Goal: Information Seeking & Learning: Learn about a topic

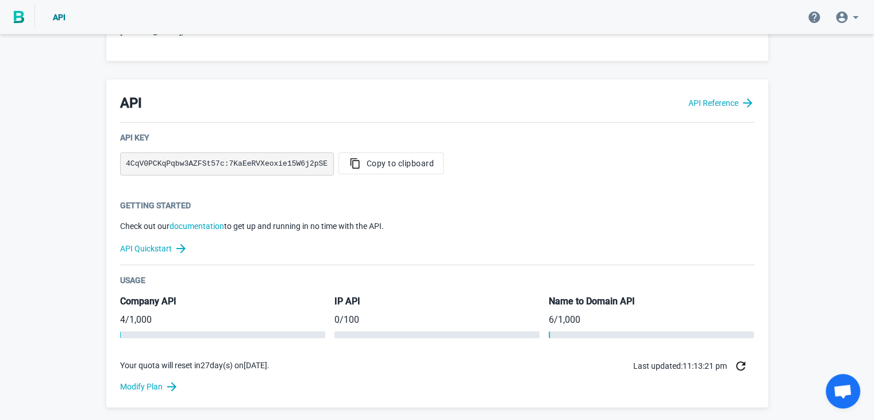
scroll to position [259, 0]
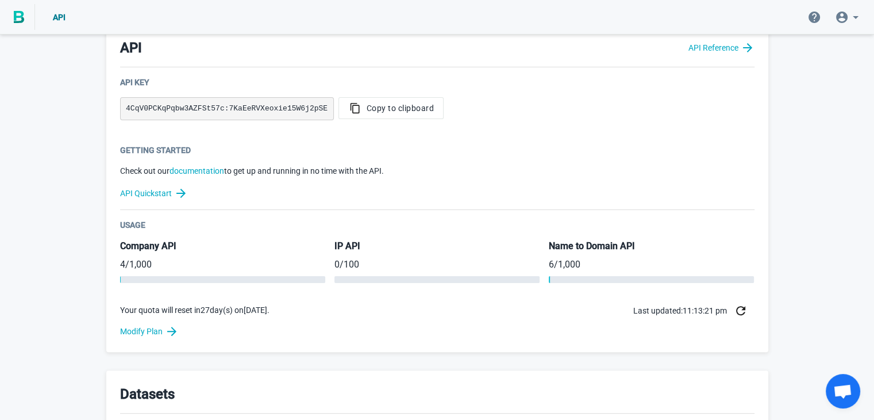
drag, startPoint x: 308, startPoint y: 279, endPoint x: 182, endPoint y: 275, distance: 126.0
click at [182, 276] on div at bounding box center [222, 279] width 205 height 7
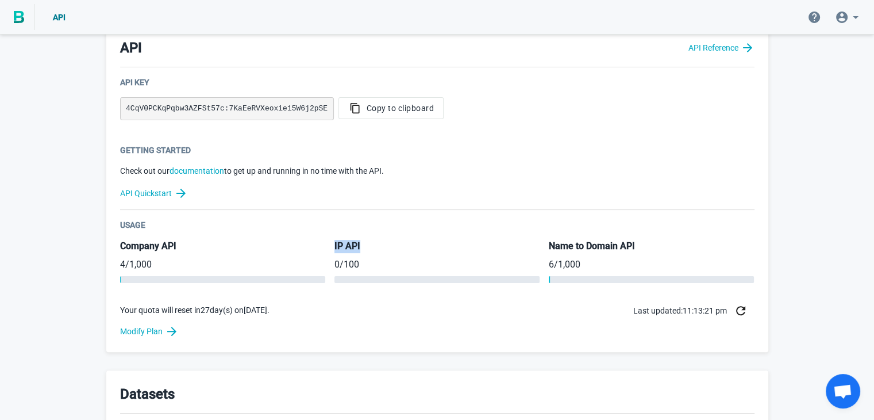
click at [182, 276] on div at bounding box center [222, 279] width 205 height 7
click at [283, 277] on div at bounding box center [222, 279] width 205 height 7
click at [447, 325] on link "Modify Plan" at bounding box center [437, 331] width 635 height 14
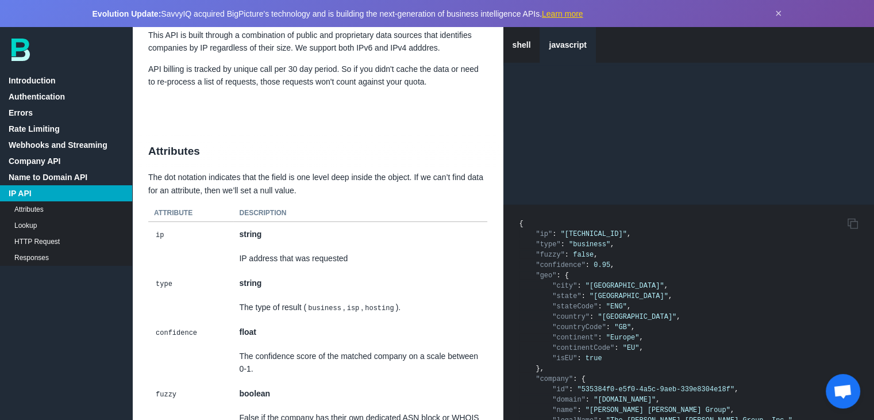
click at [48, 175] on link "Name to Domain API" at bounding box center [66, 177] width 132 height 16
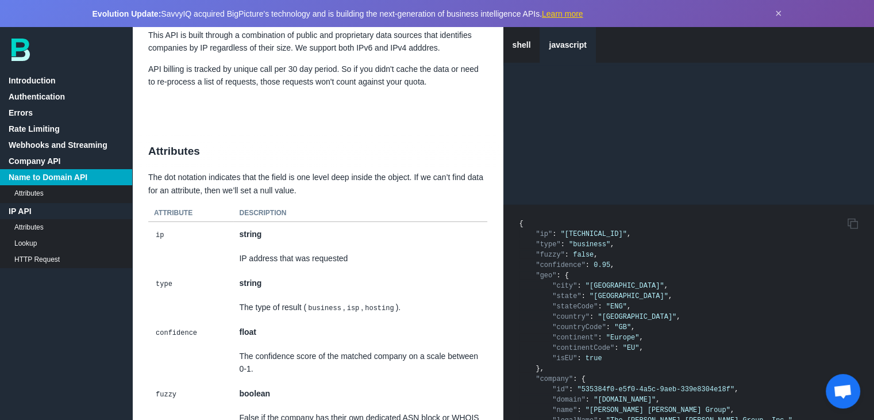
scroll to position [6367, 0]
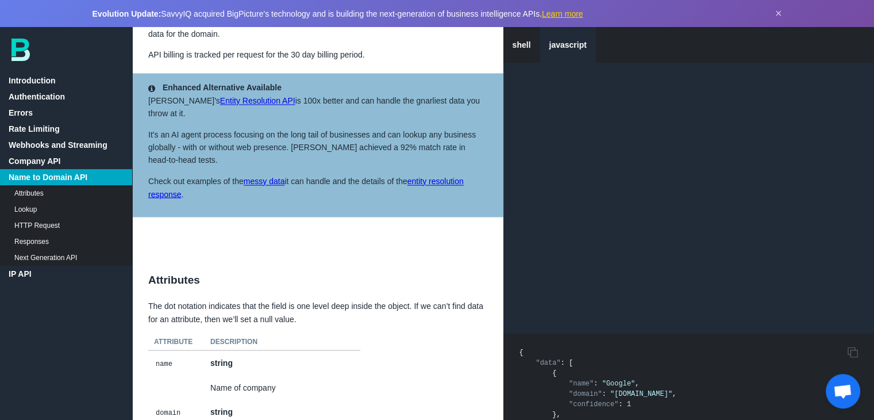
click at [33, 164] on link "Company API" at bounding box center [66, 161] width 132 height 16
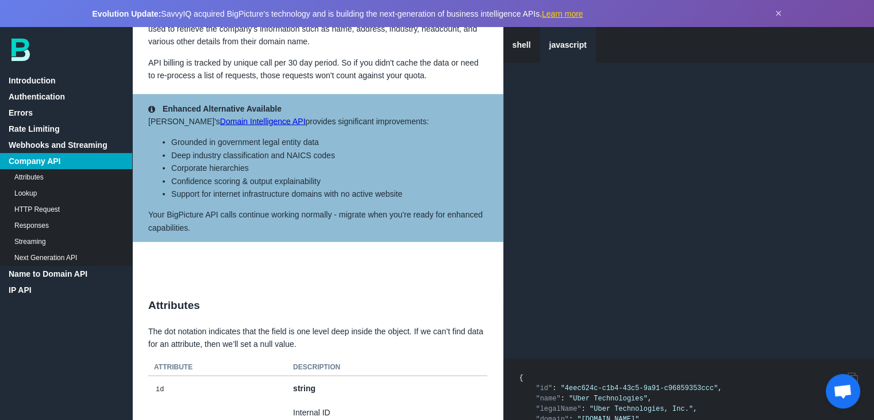
click at [37, 176] on link "Attributes" at bounding box center [66, 177] width 132 height 16
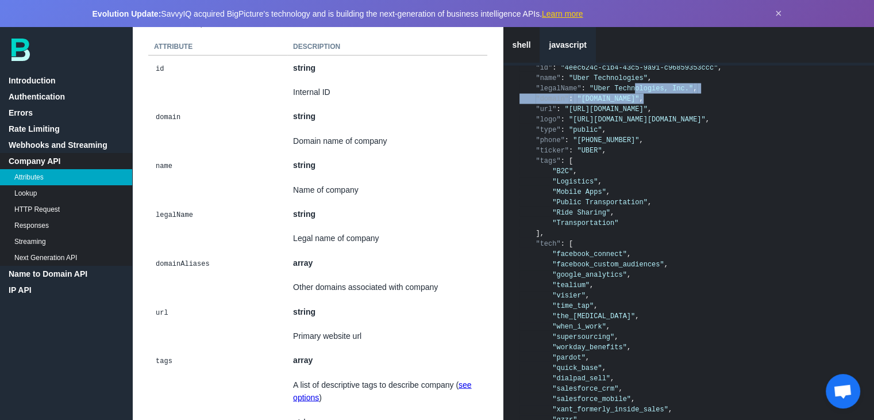
drag, startPoint x: 621, startPoint y: 128, endPoint x: 609, endPoint y: 134, distance: 13.1
click at [639, 103] on span "," at bounding box center [641, 99] width 4 height 8
click at [614, 113] on span ""[URL][DOMAIN_NAME]"" at bounding box center [606, 109] width 83 height 8
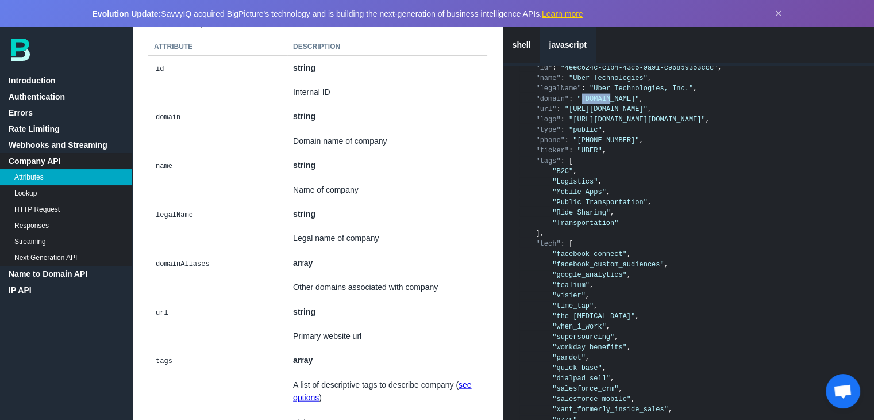
drag, startPoint x: 574, startPoint y: 133, endPoint x: 602, endPoint y: 134, distance: 28.2
click at [602, 103] on span ""[DOMAIN_NAME]"" at bounding box center [608, 99] width 62 height 8
click at [604, 103] on span ""[DOMAIN_NAME]"" at bounding box center [608, 99] width 62 height 8
drag, startPoint x: 604, startPoint y: 134, endPoint x: 582, endPoint y: 134, distance: 21.8
click at [582, 103] on span ""[DOMAIN_NAME]"" at bounding box center [608, 99] width 62 height 8
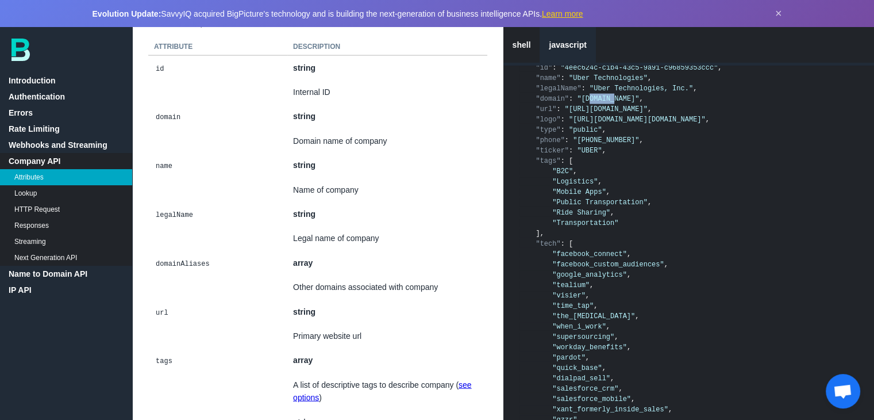
click at [582, 103] on span ""[DOMAIN_NAME]"" at bounding box center [608, 99] width 62 height 8
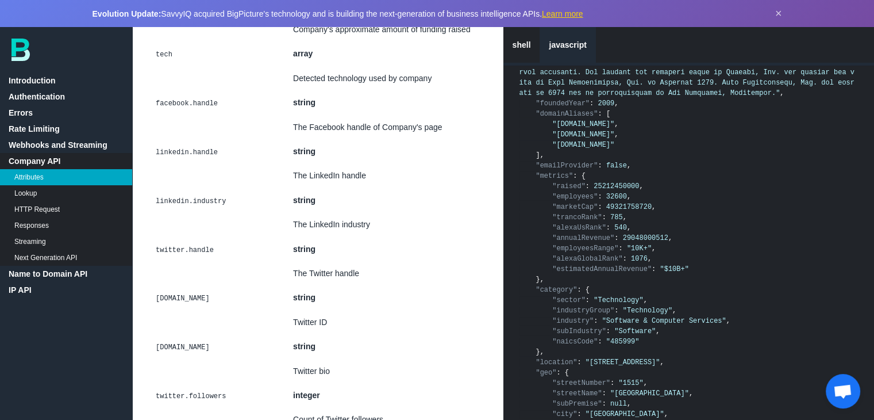
scroll to position [4125, 0]
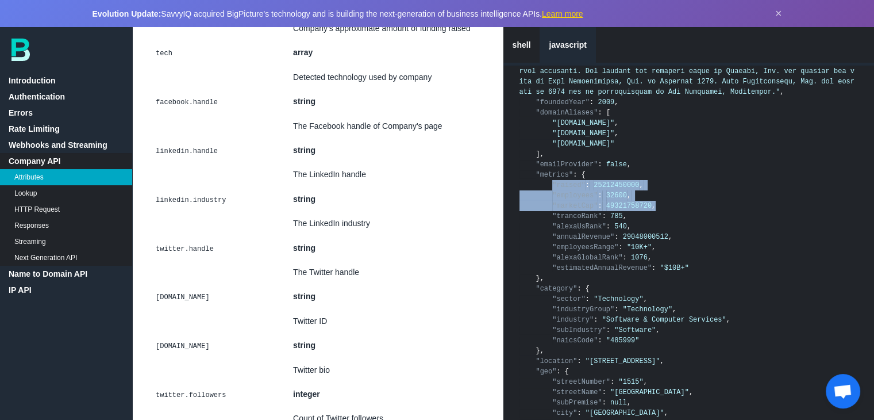
drag, startPoint x: 550, startPoint y: 201, endPoint x: 646, endPoint y: 224, distance: 98.7
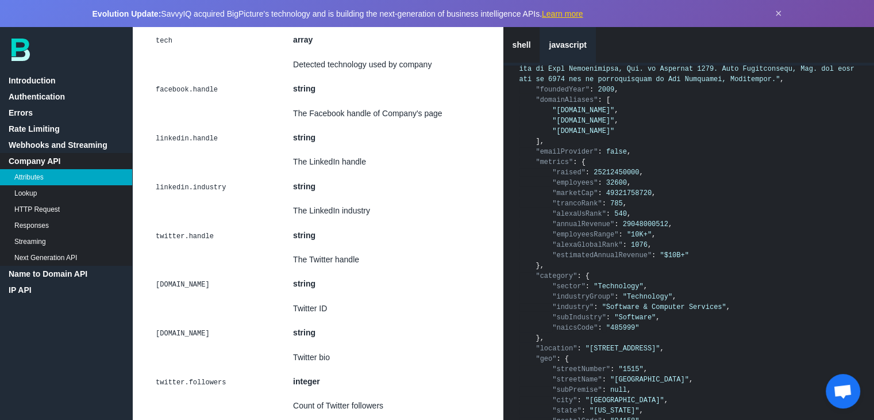
scroll to position [4141, 0]
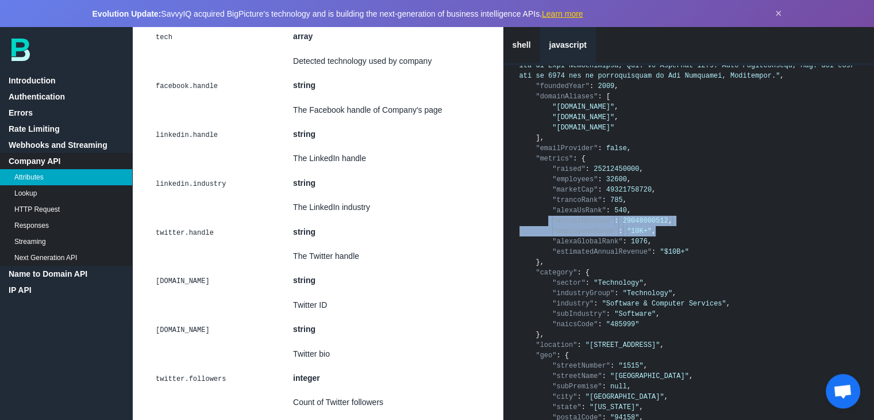
drag, startPoint x: 547, startPoint y: 235, endPoint x: 658, endPoint y: 247, distance: 111.6
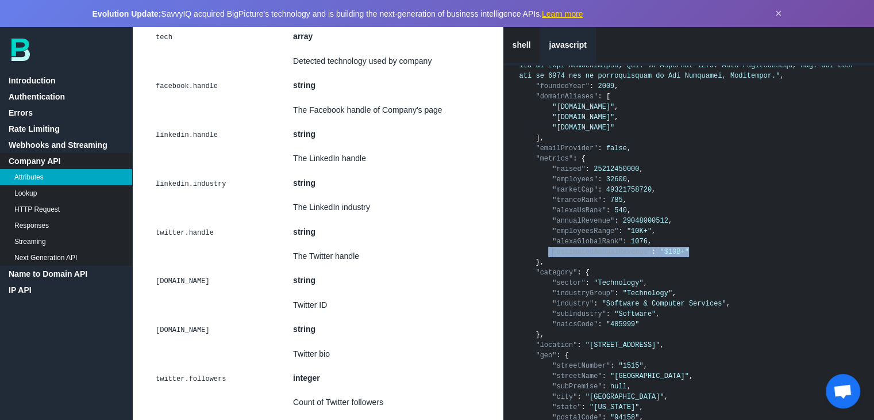
drag, startPoint x: 672, startPoint y: 267, endPoint x: 546, endPoint y: 267, distance: 125.9
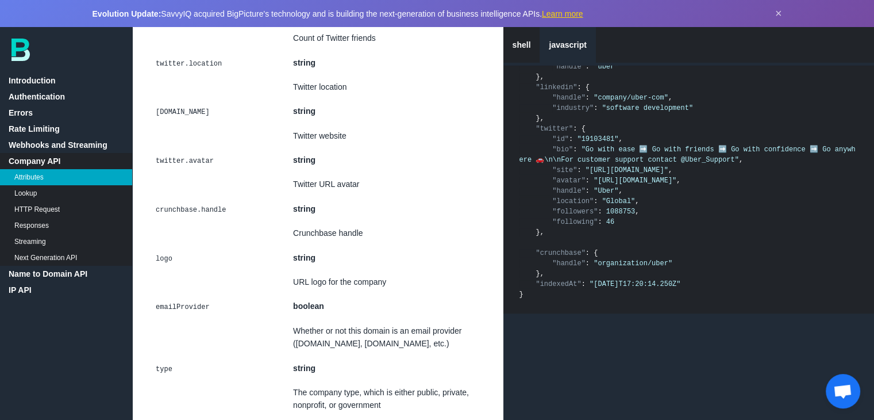
scroll to position [4560, 0]
